Goal: Use online tool/utility: Utilize a website feature to perform a specific function

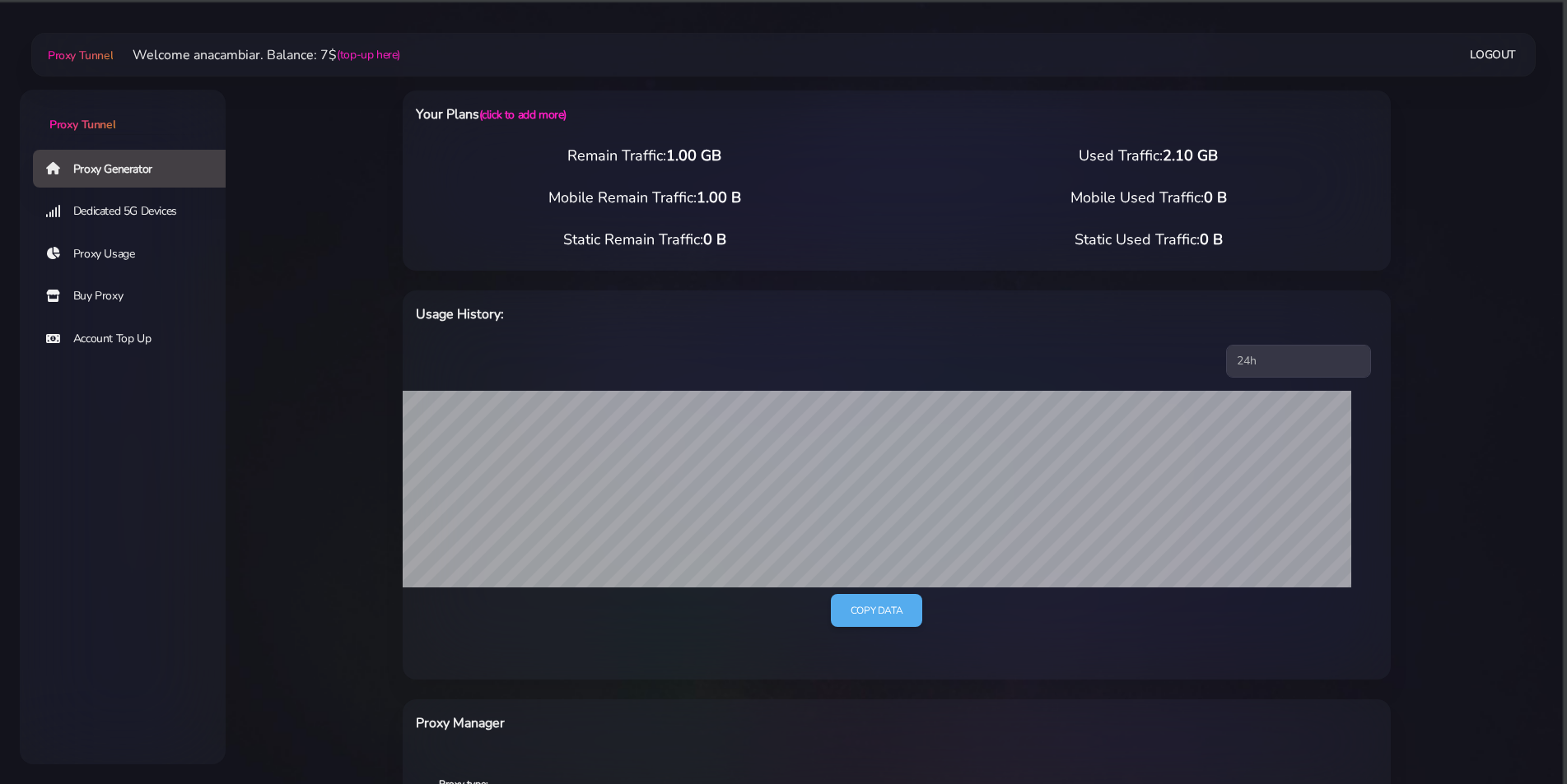
scroll to position [443, 0]
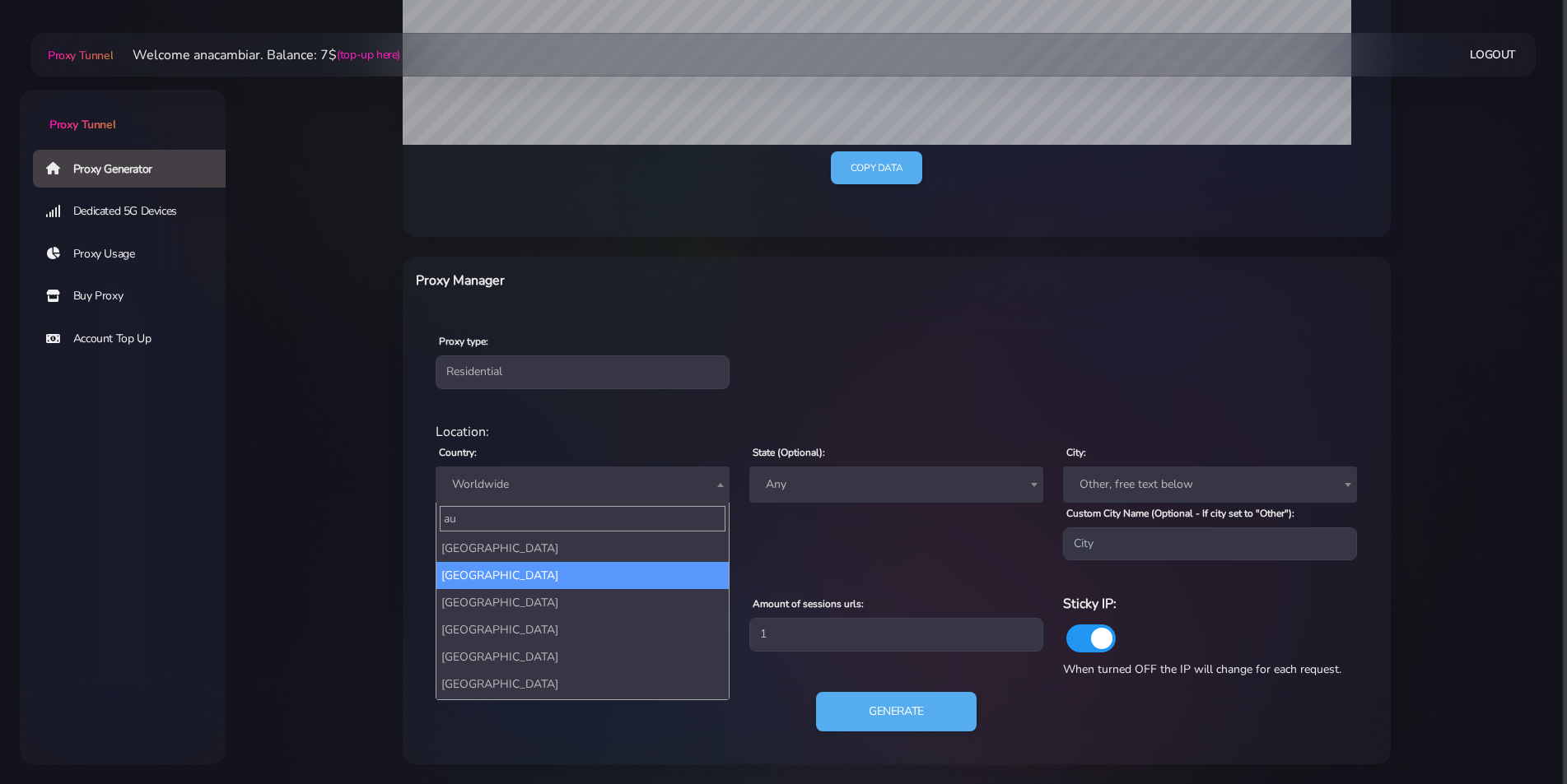
type input "au"
select select "AU"
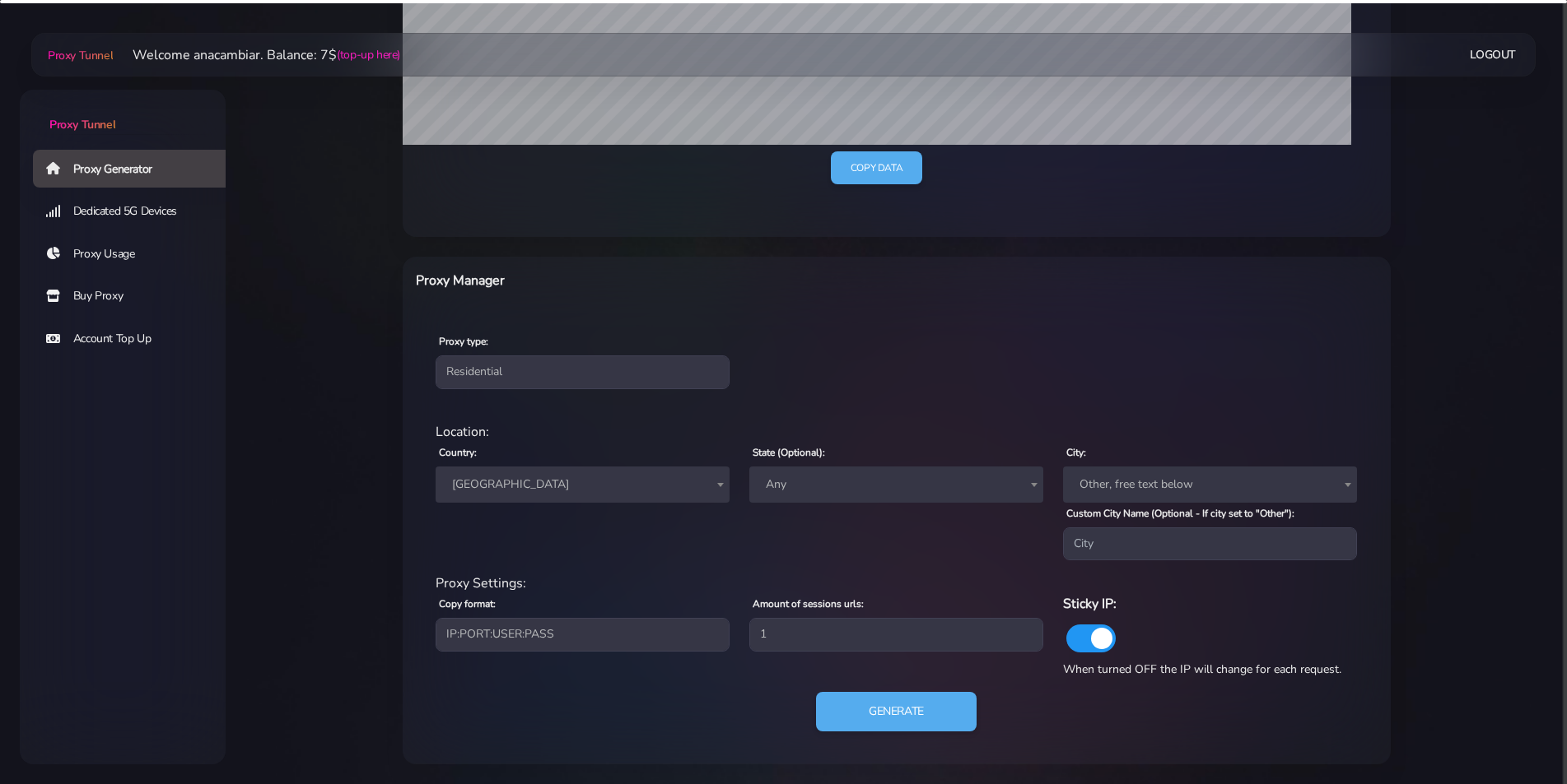
click at [843, 485] on span "Any" at bounding box center [896, 485] width 274 height 23
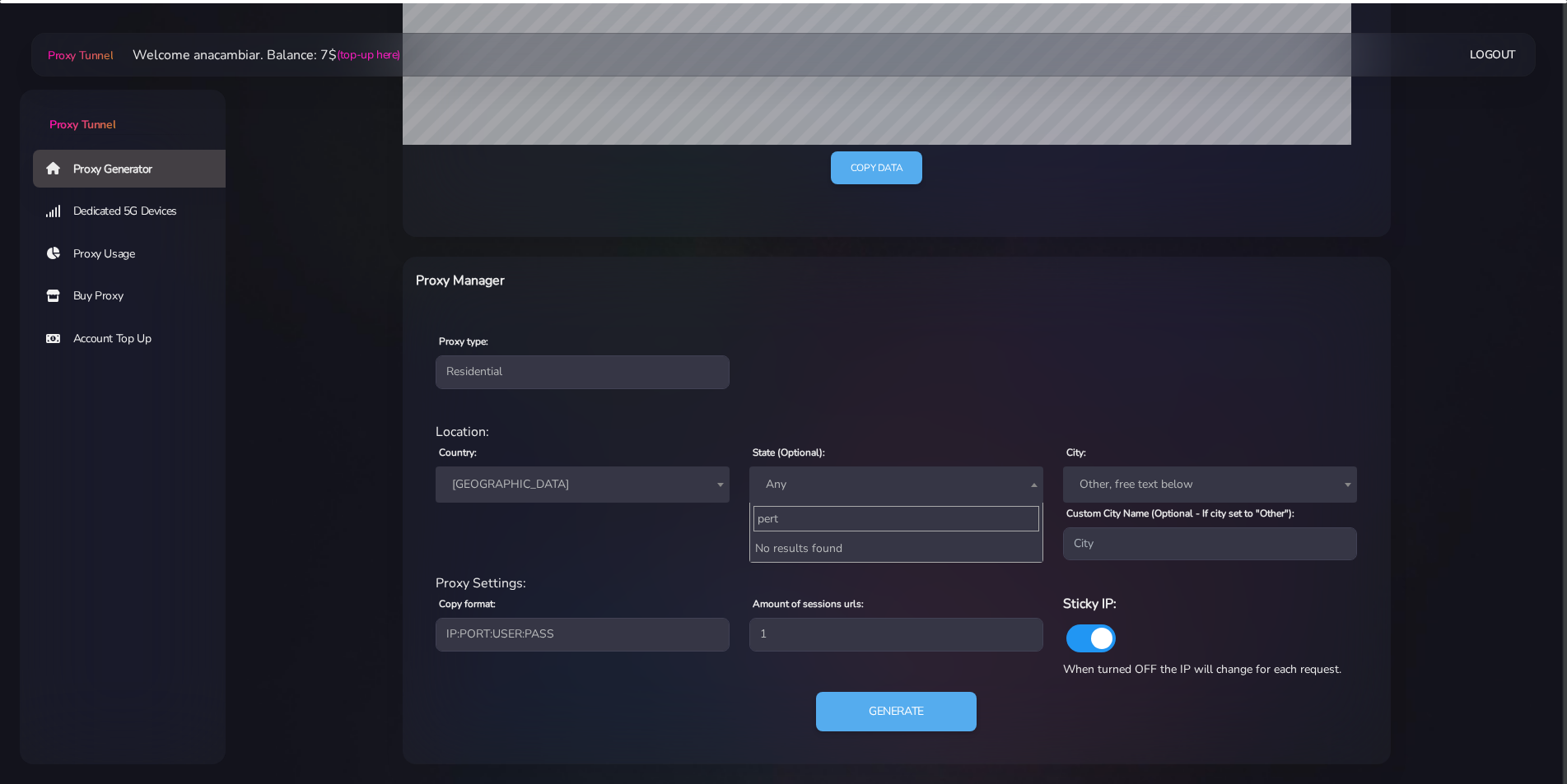
type input "[GEOGRAPHIC_DATA]"
click at [1142, 462] on div "City: Other, free text below Other, free text below" at bounding box center [1209, 473] width 314 height 61
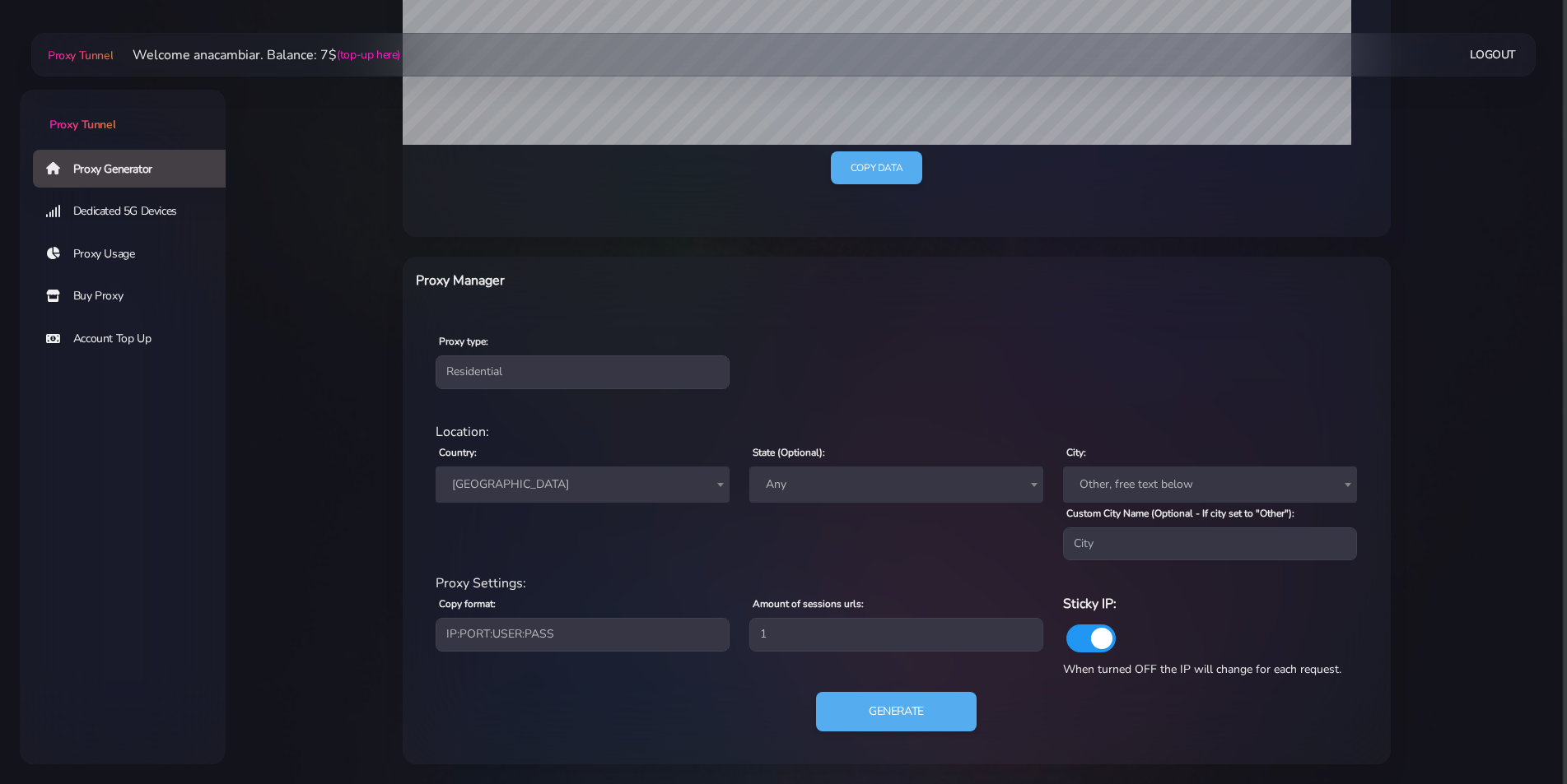
click at [1148, 487] on span "Other, free text below" at bounding box center [1209, 485] width 274 height 23
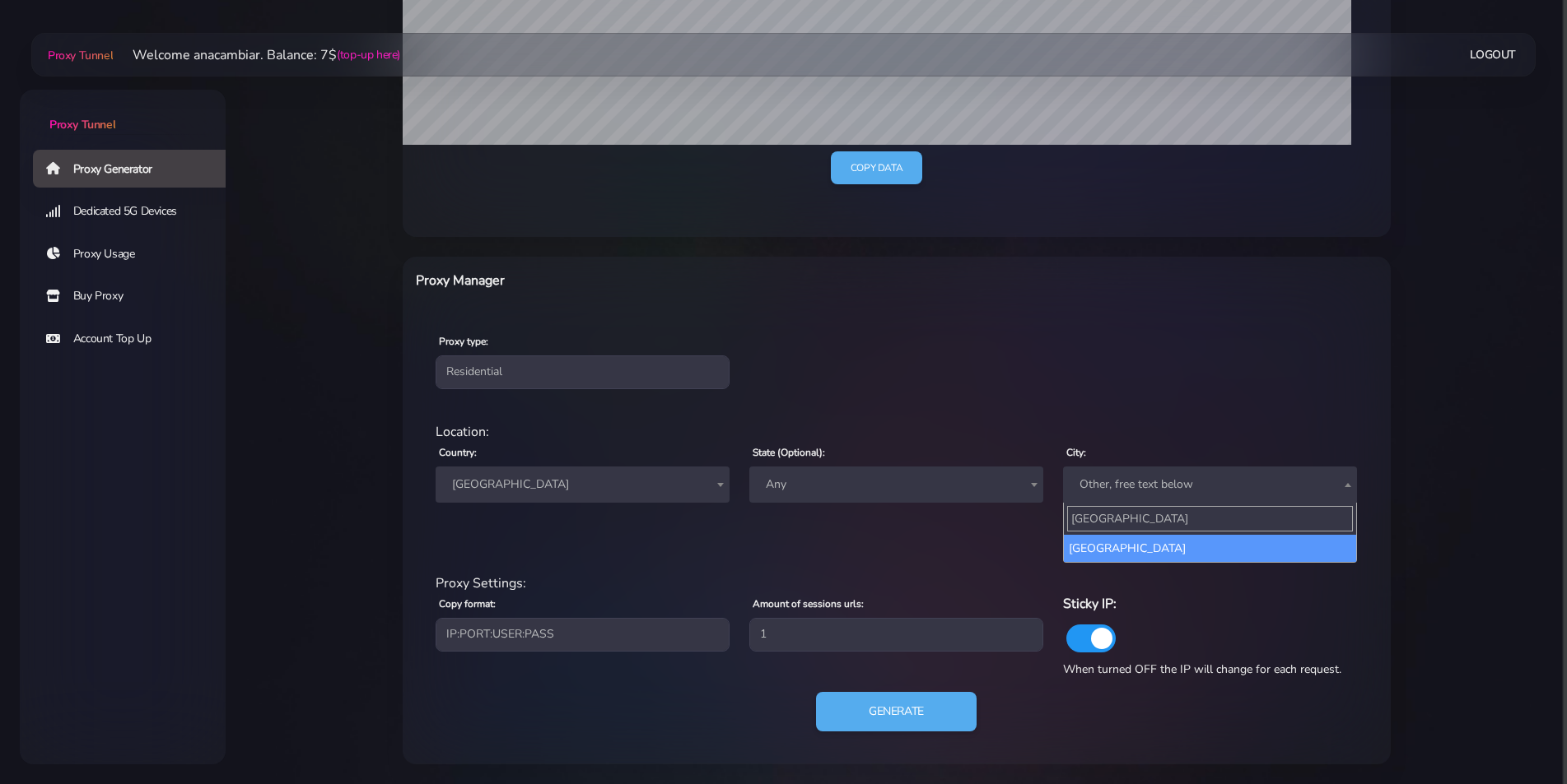
type input "[GEOGRAPHIC_DATA]"
select select "[GEOGRAPHIC_DATA]"
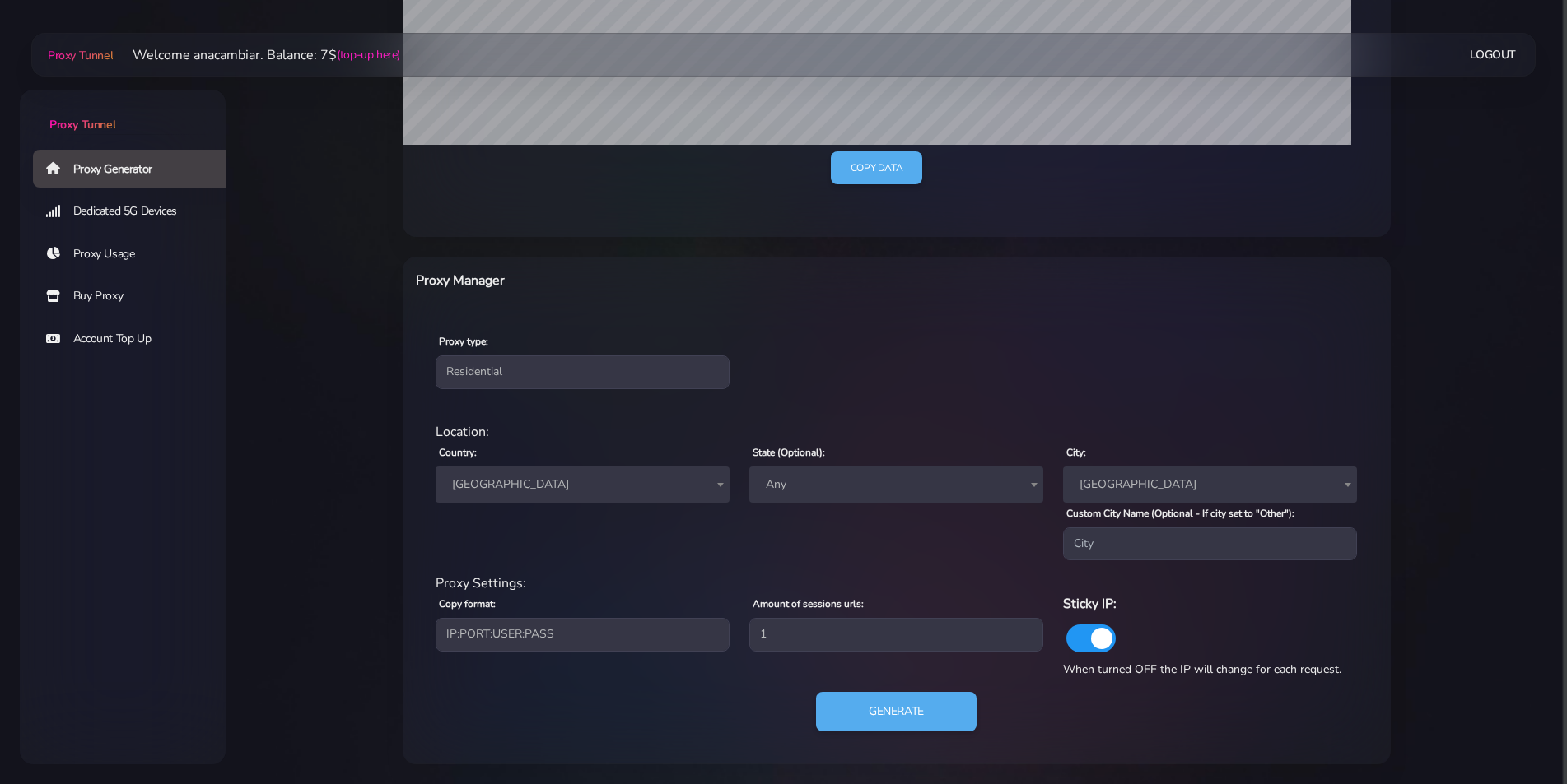
click at [886, 571] on div "Location: Country: Worldwide [GEOGRAPHIC_DATA] [GEOGRAPHIC_DATA] [GEOGRAPHIC_DA…" at bounding box center [896, 498] width 942 height 152
click at [879, 717] on button "Generate" at bounding box center [896, 712] width 164 height 40
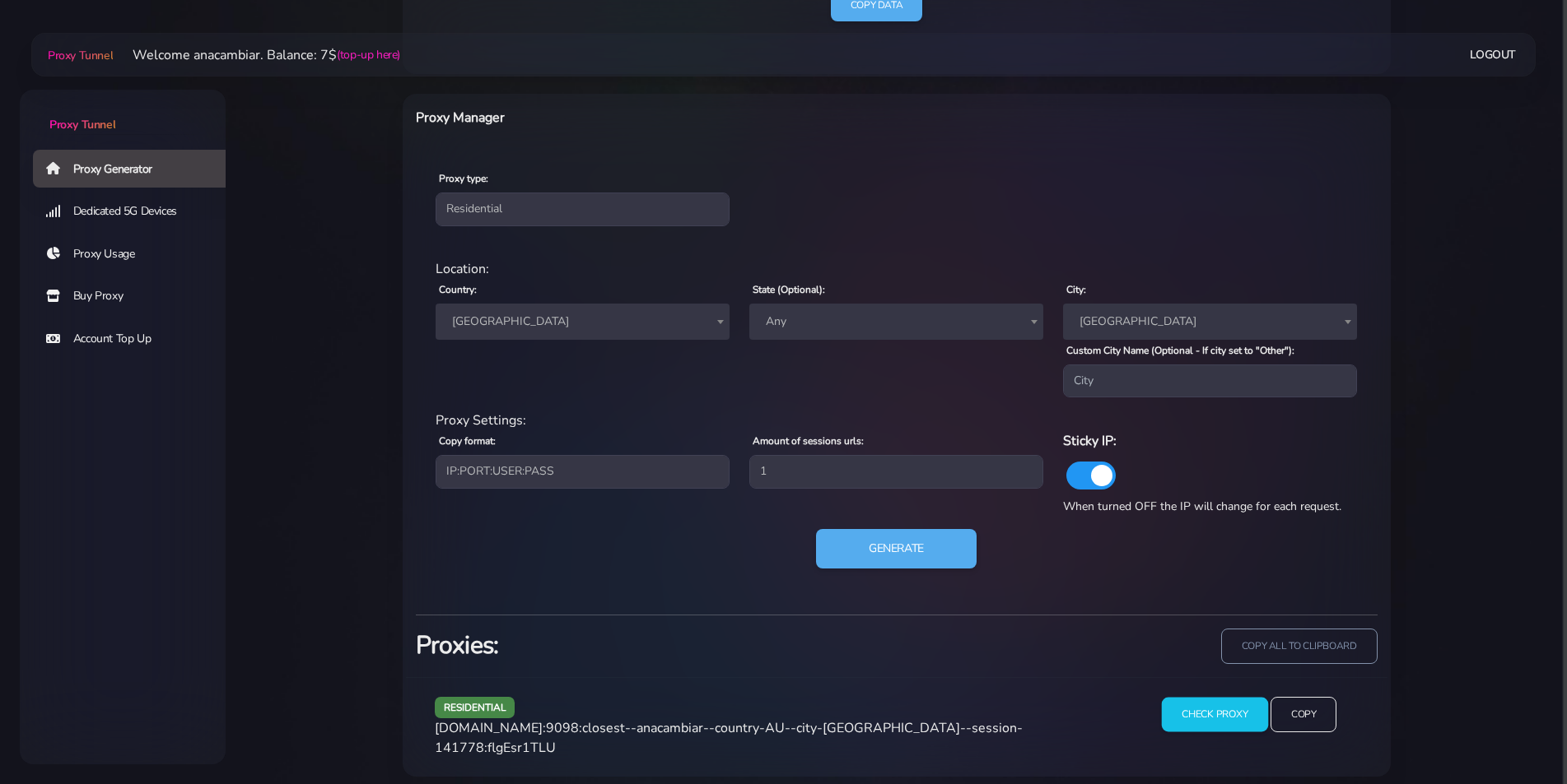
click at [1190, 707] on input "Check Proxy" at bounding box center [1214, 715] width 106 height 35
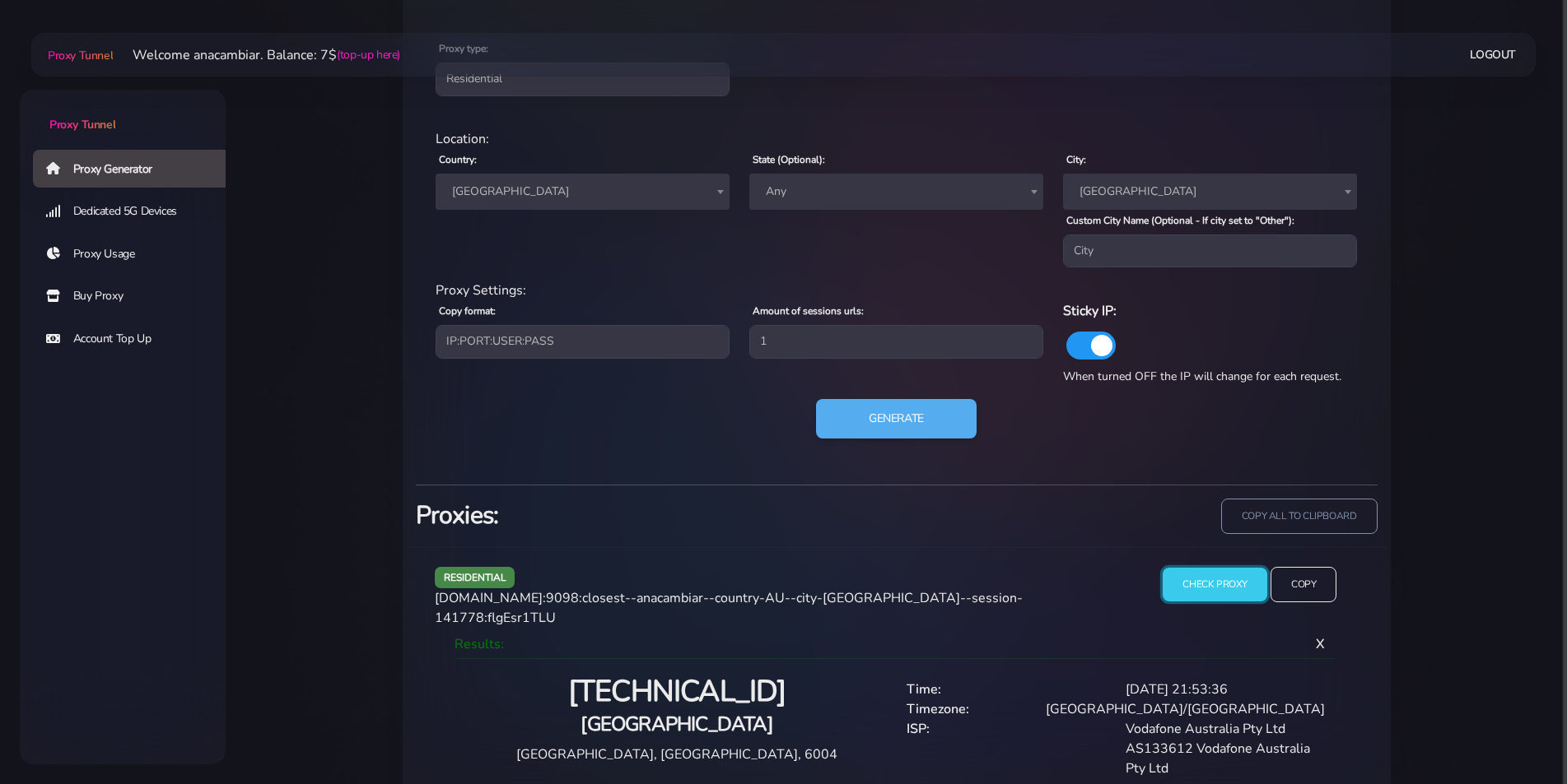
scroll to position [756, 0]
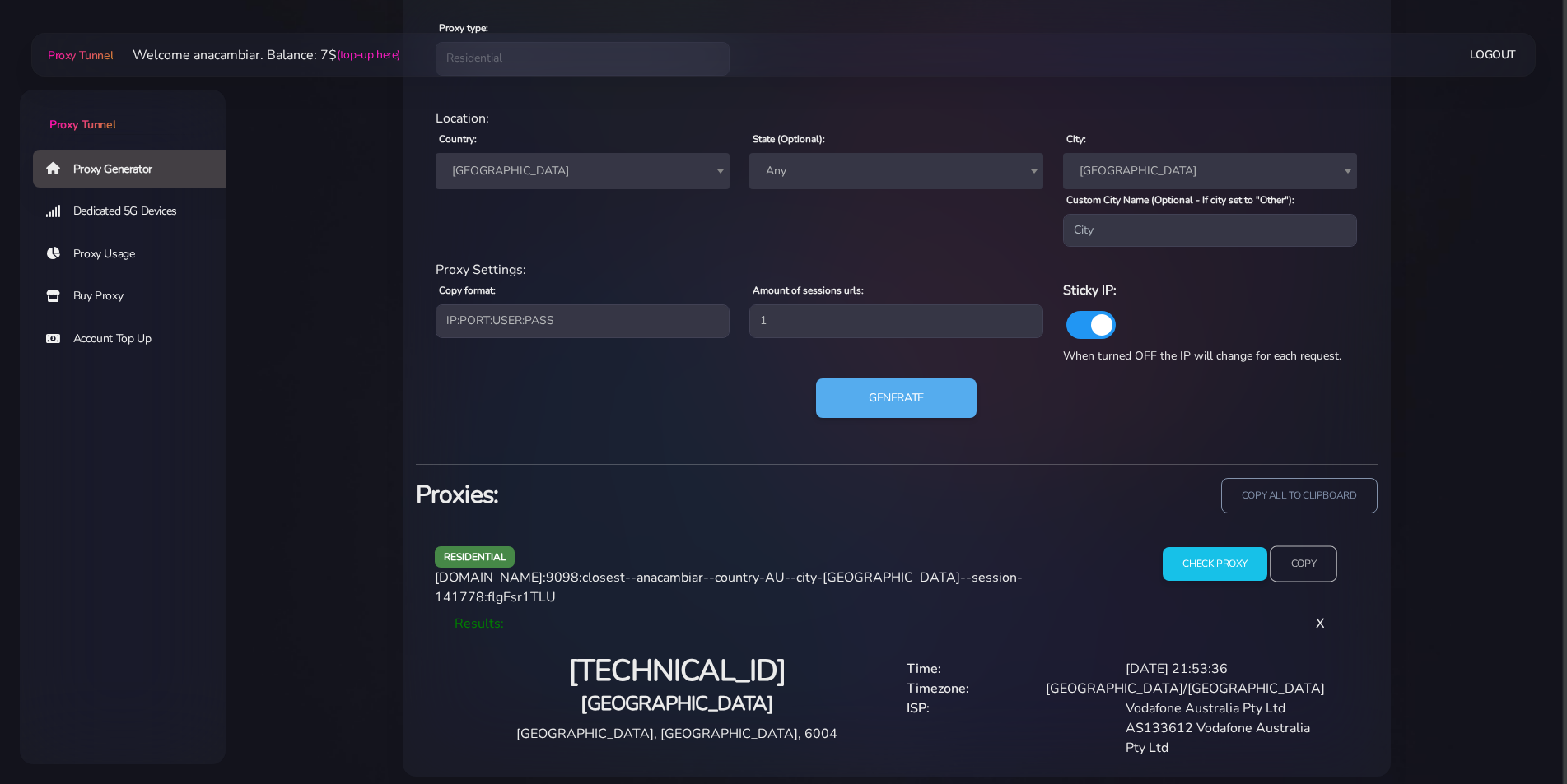
click at [1309, 567] on input "Copy" at bounding box center [1303, 564] width 68 height 36
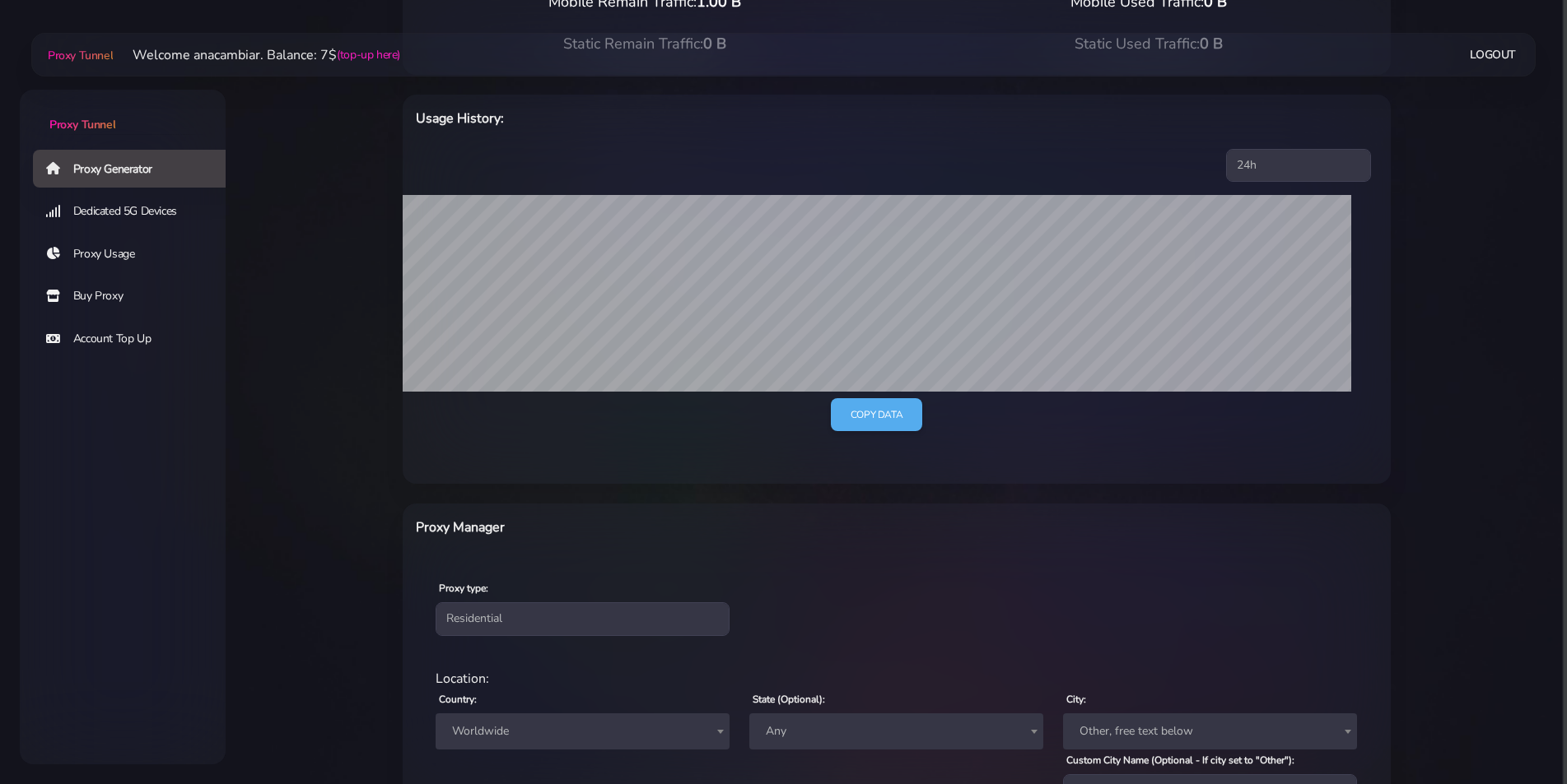
scroll to position [196, 0]
